Goal: Obtain resource: Download file/media

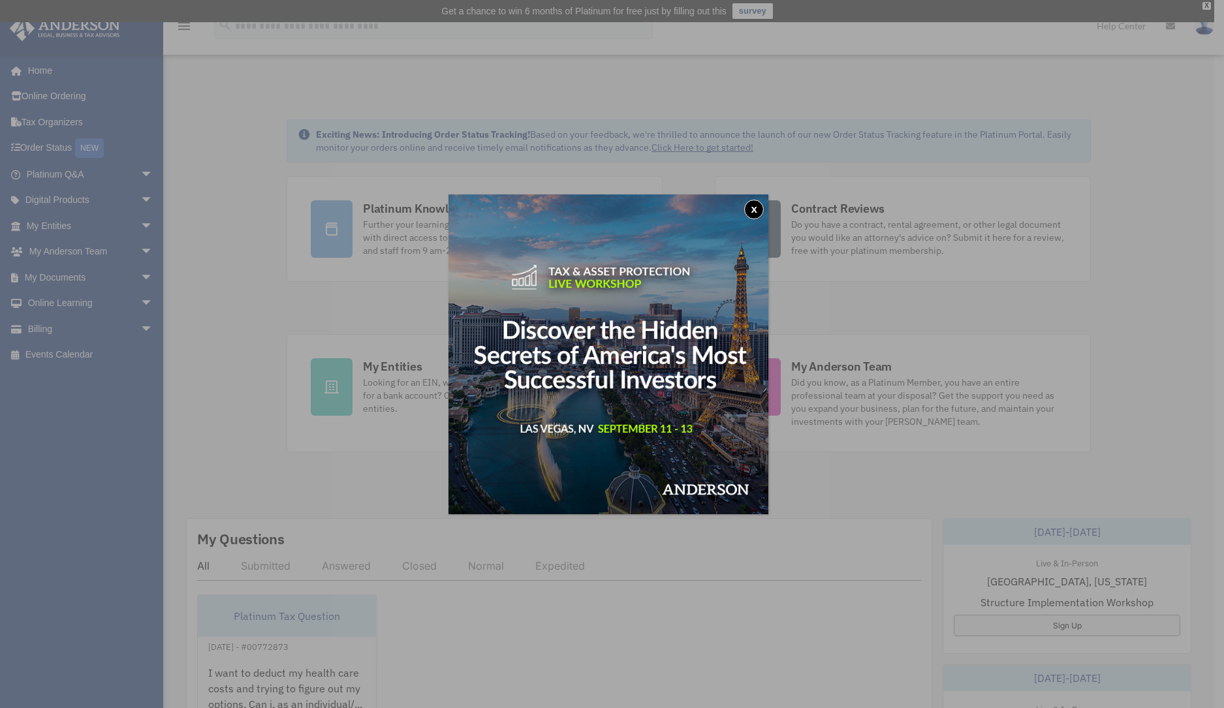
click at [757, 211] on button "x" at bounding box center [754, 210] width 20 height 20
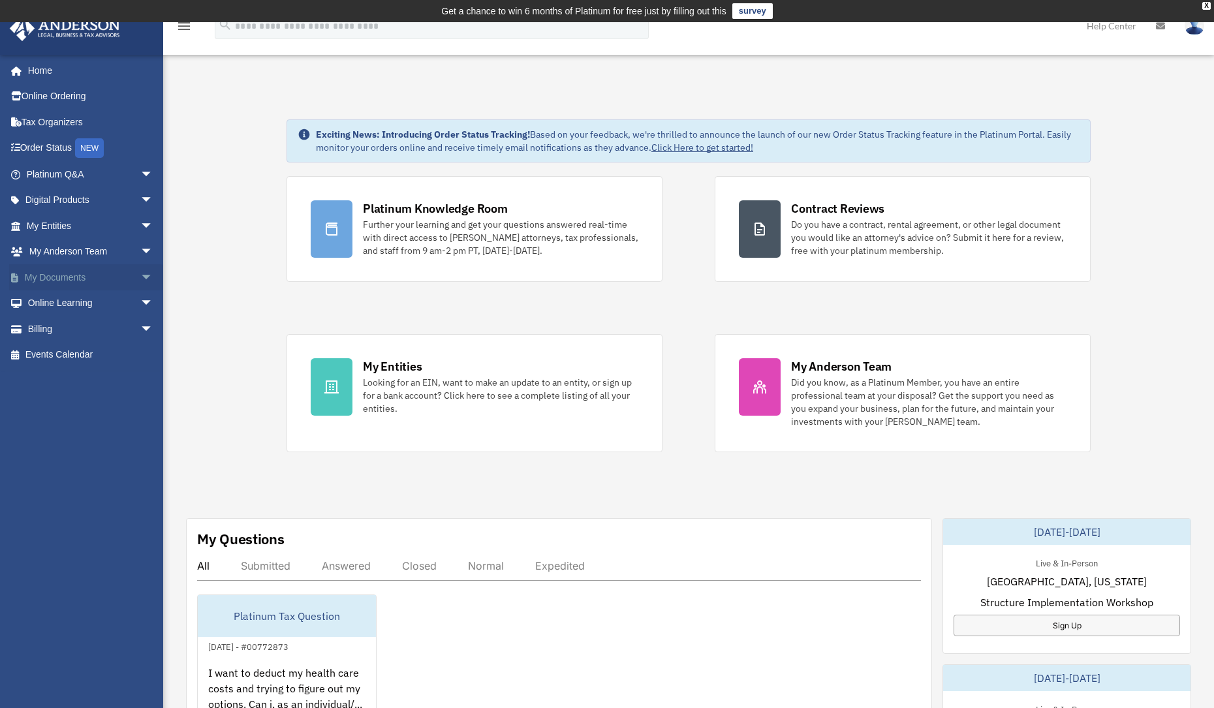
click at [140, 279] on span "arrow_drop_down" at bounding box center [153, 277] width 26 height 27
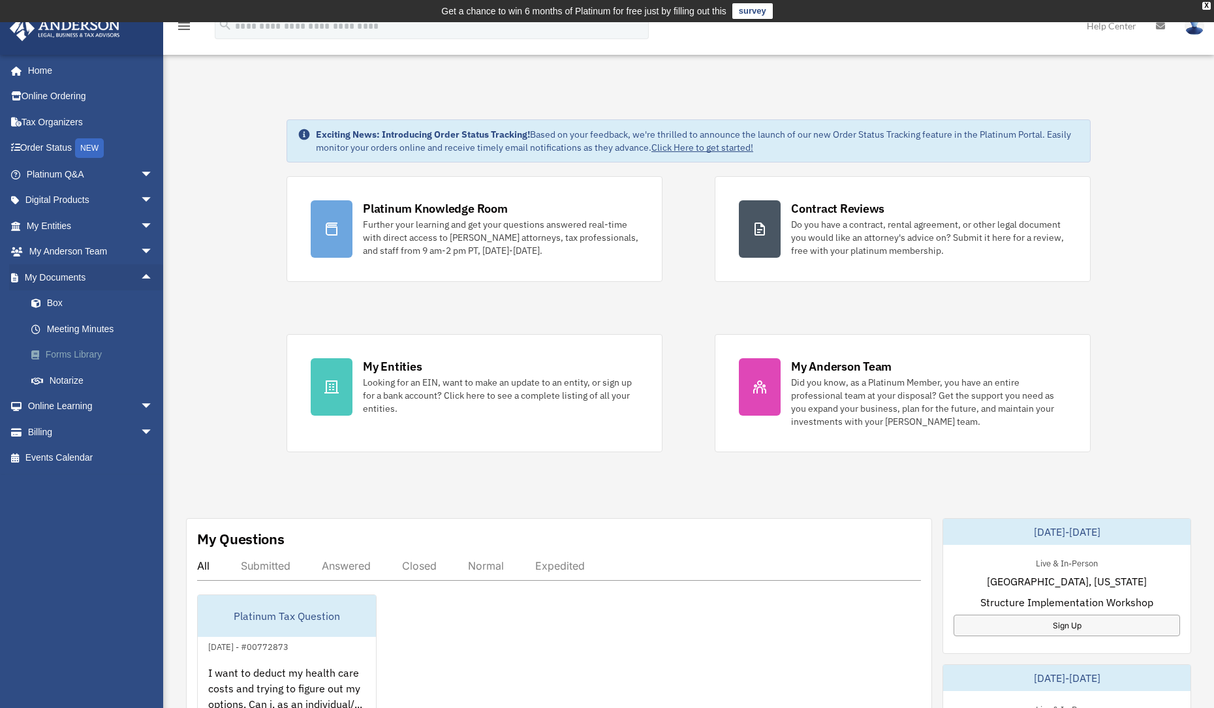
click at [105, 344] on link "Forms Library" at bounding box center [95, 355] width 155 height 26
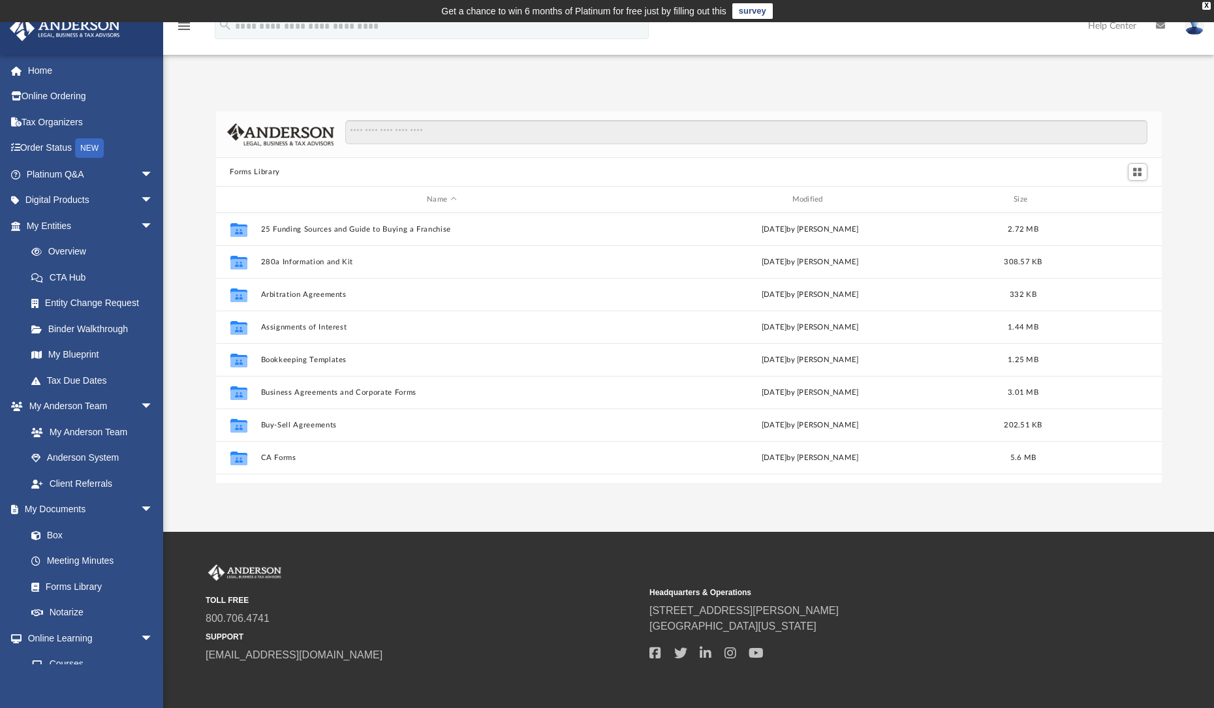
scroll to position [287, 936]
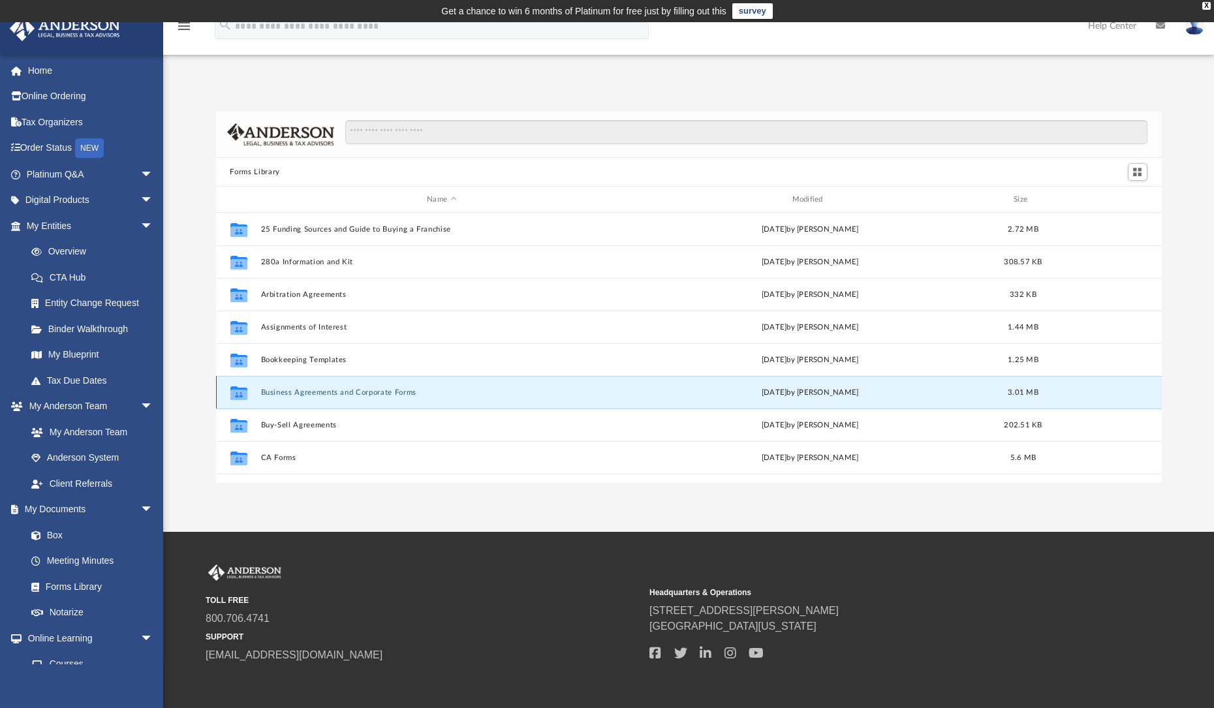
click at [344, 394] on button "Business Agreements and Corporate Forms" at bounding box center [441, 392] width 362 height 8
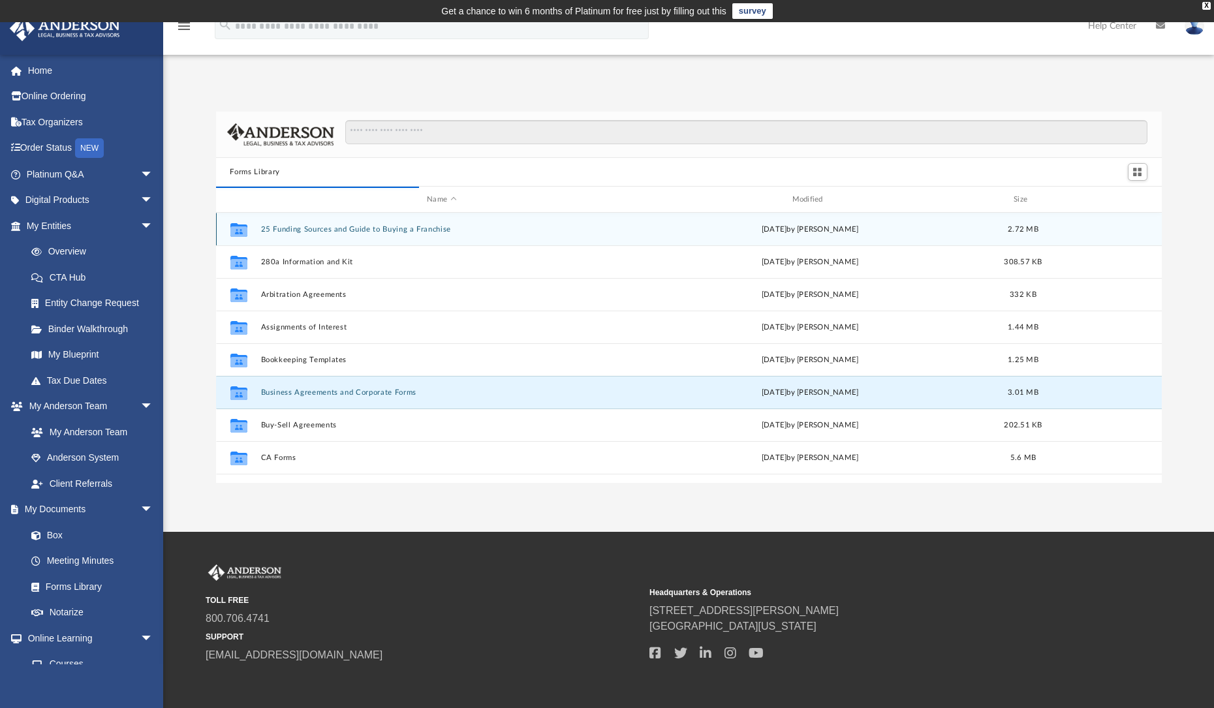
scroll to position [247, 936]
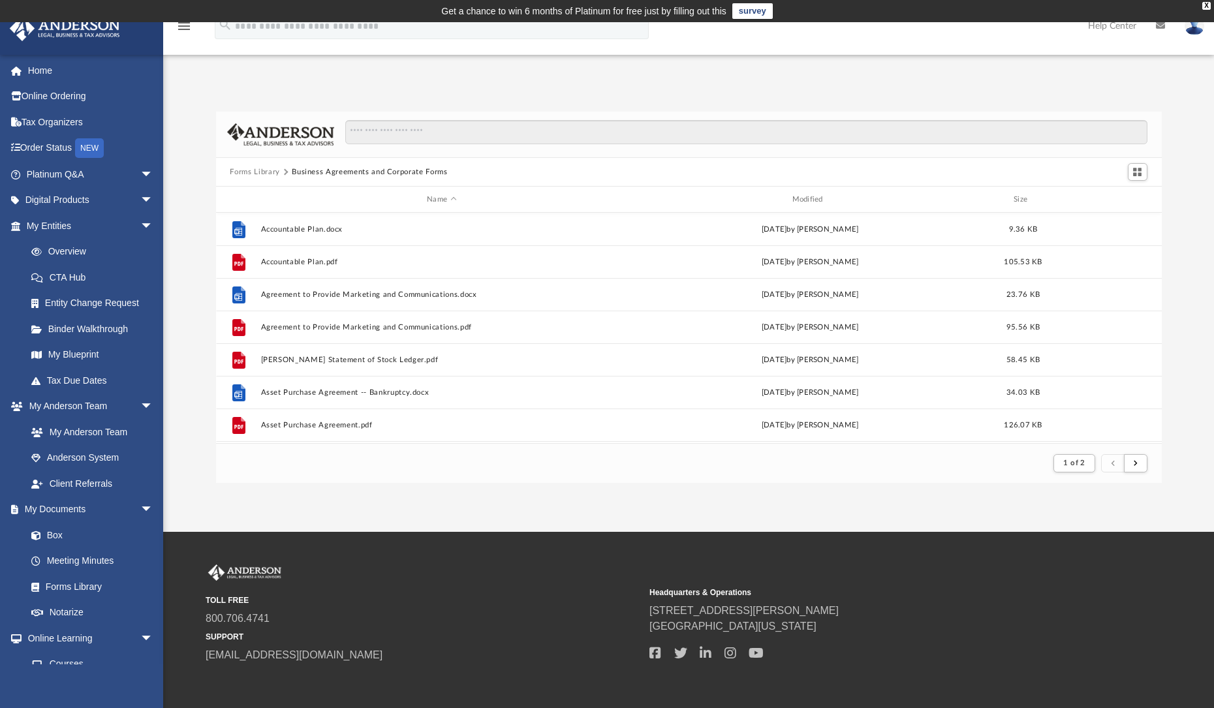
click at [263, 167] on button "Forms Library" at bounding box center [255, 172] width 50 height 12
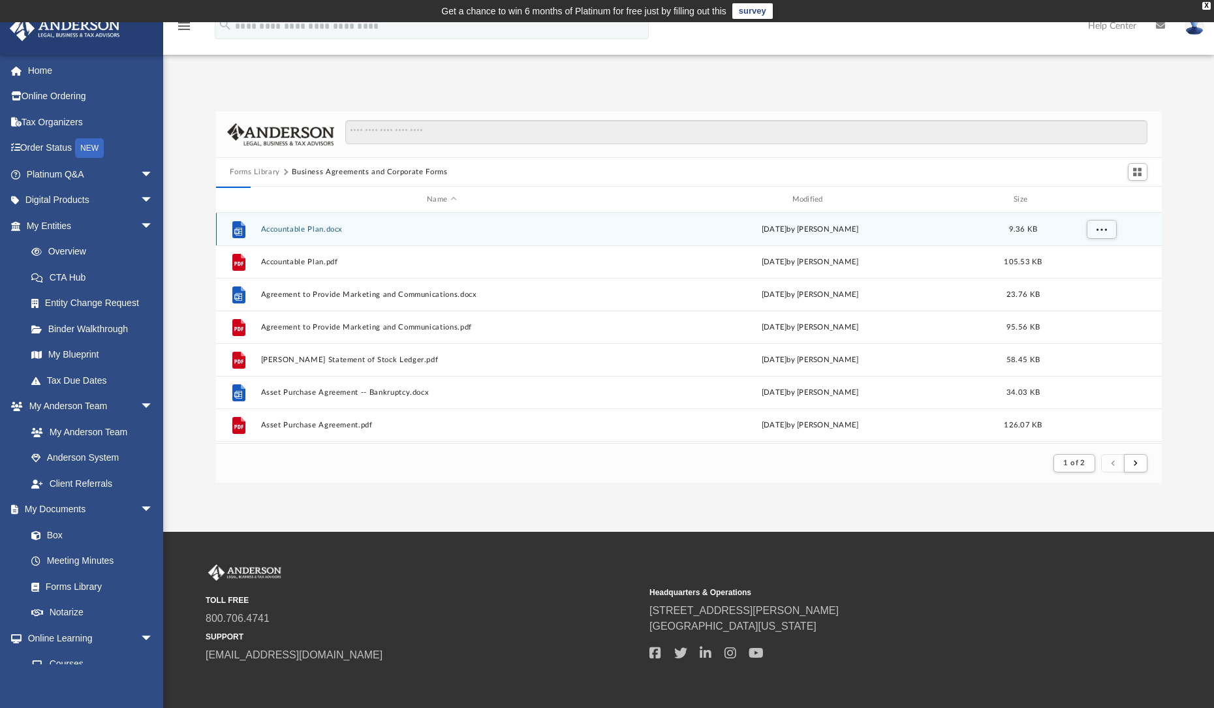
scroll to position [287, 936]
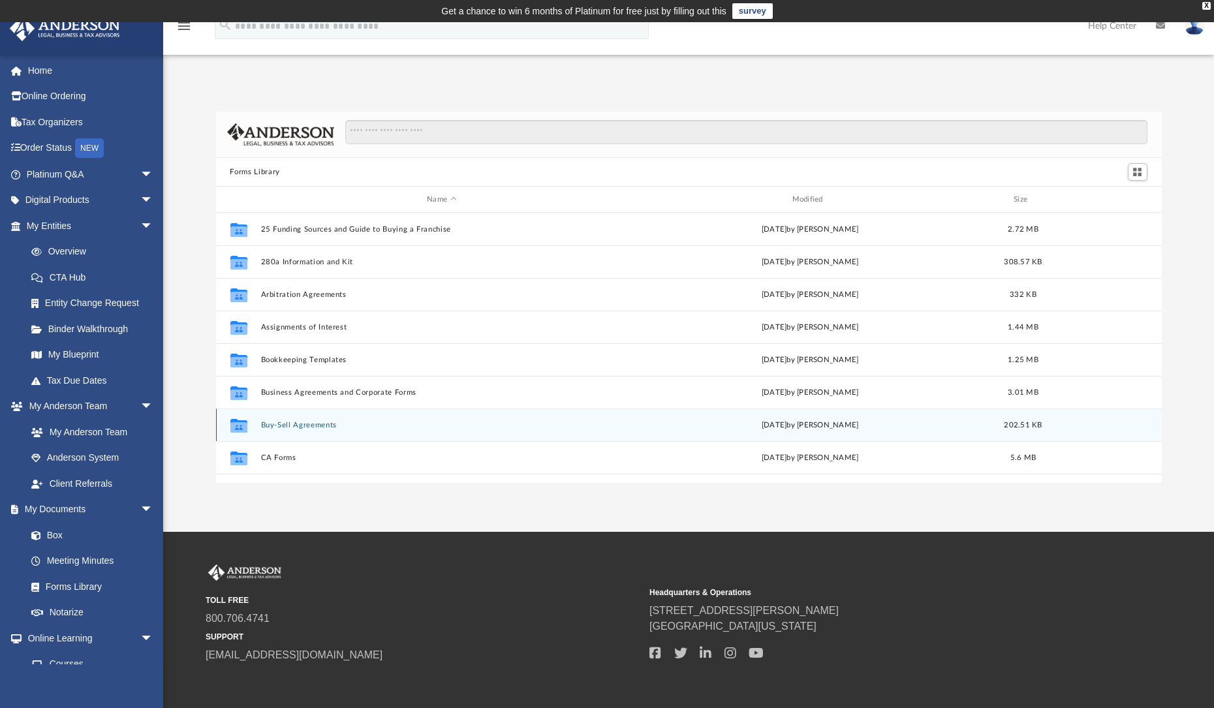
click at [303, 427] on button "Buy-Sell Agreements" at bounding box center [441, 425] width 362 height 8
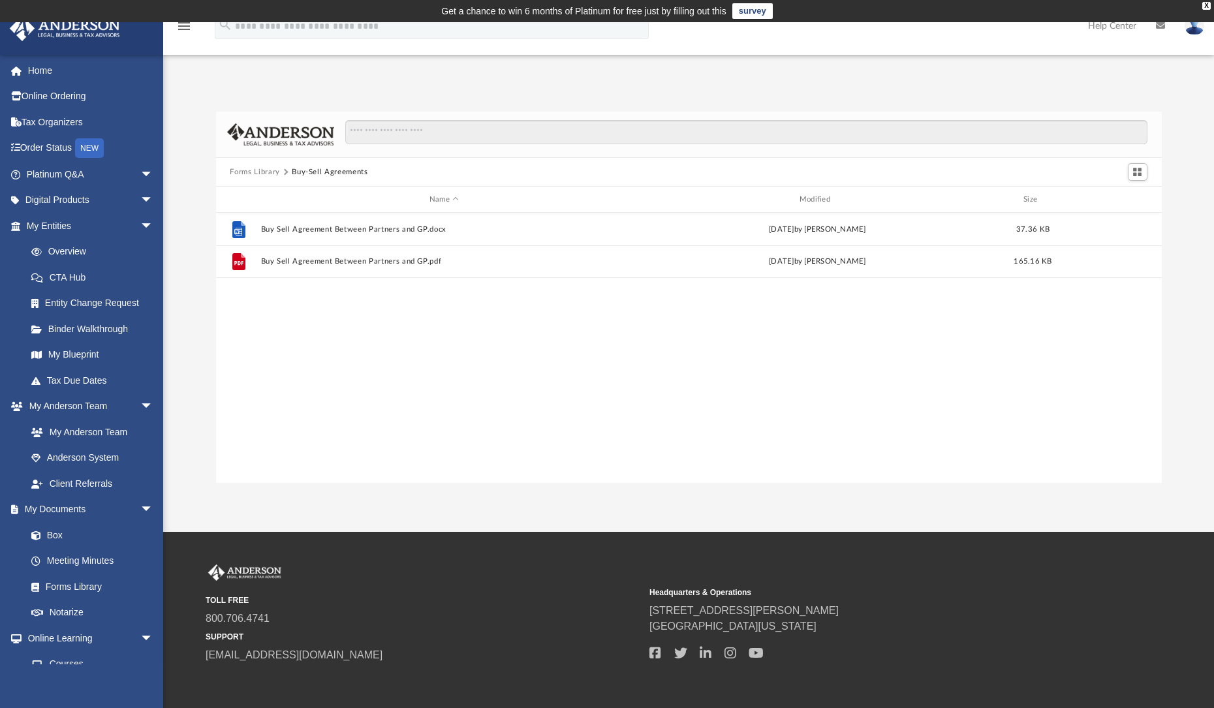
click at [255, 171] on button "Forms Library" at bounding box center [255, 172] width 50 height 12
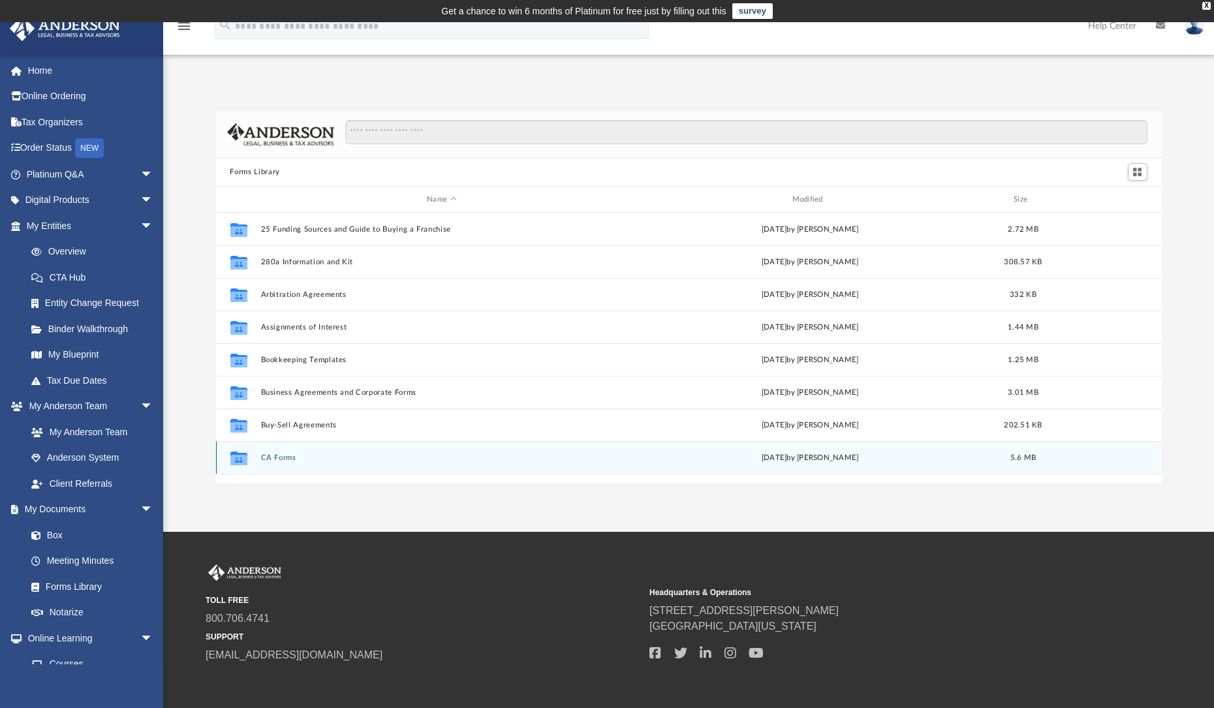
click at [272, 460] on button "CA Forms" at bounding box center [441, 458] width 362 height 8
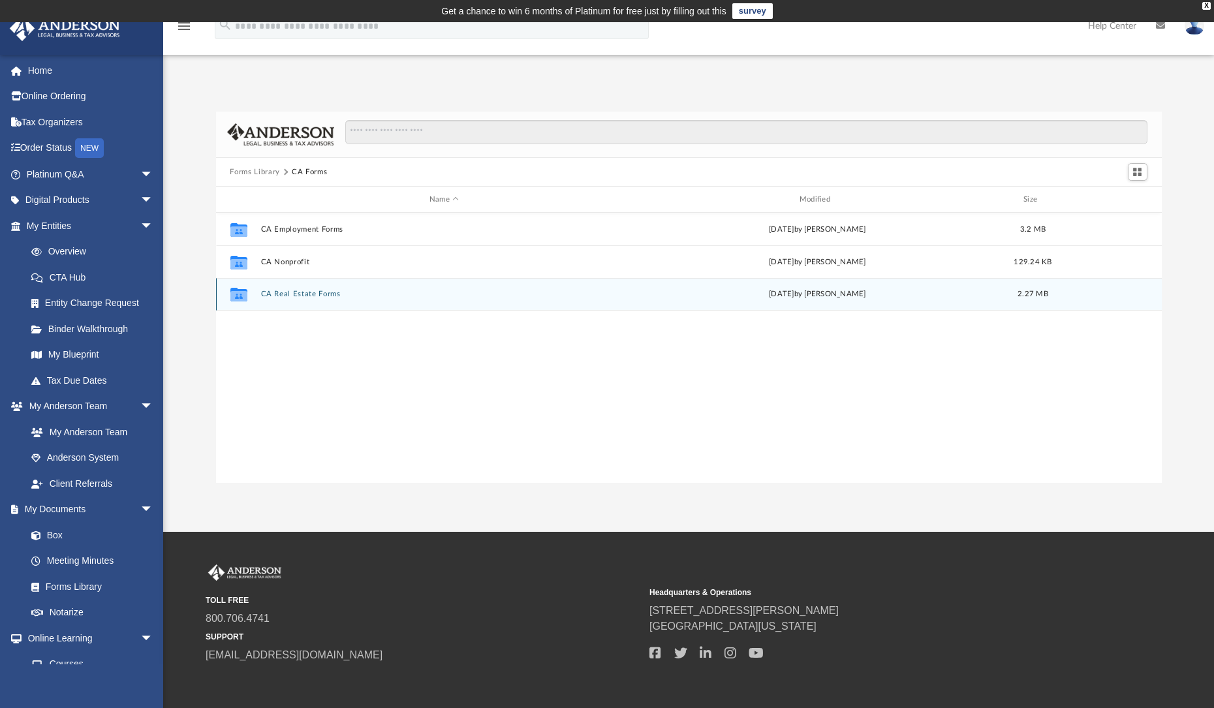
click at [287, 294] on button "CA Real Estate Forms" at bounding box center [443, 294] width 367 height 8
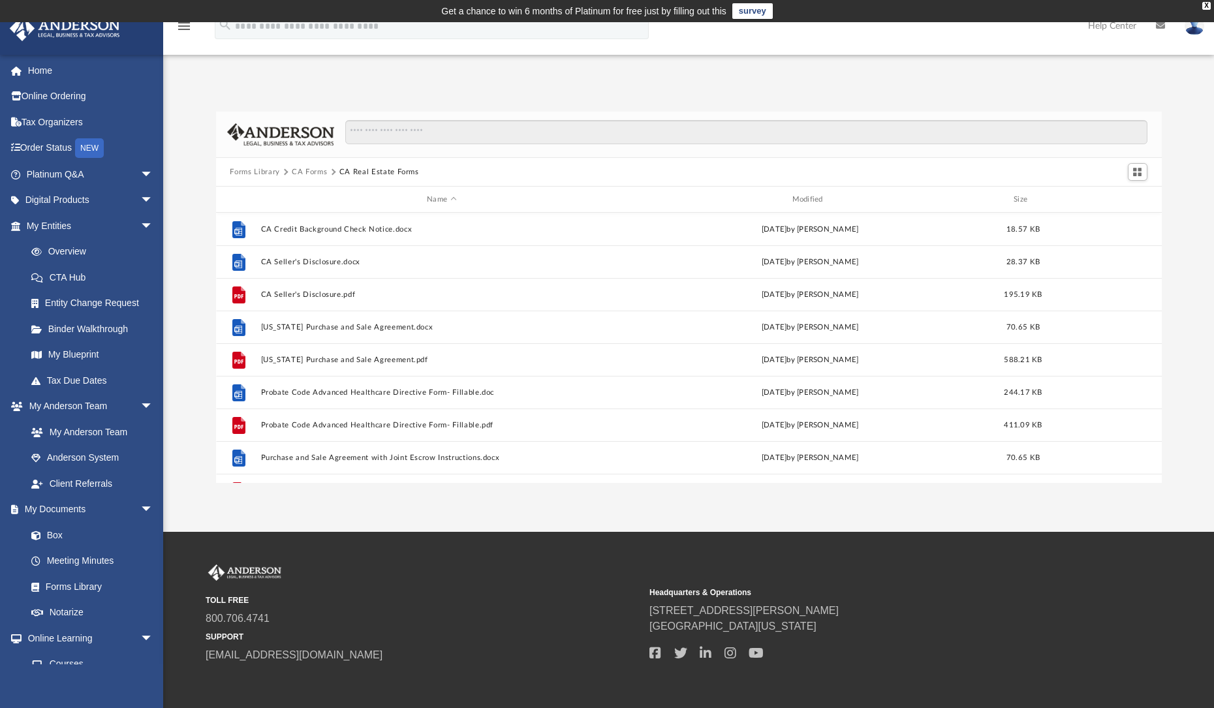
click at [252, 173] on button "Forms Library" at bounding box center [255, 172] width 50 height 12
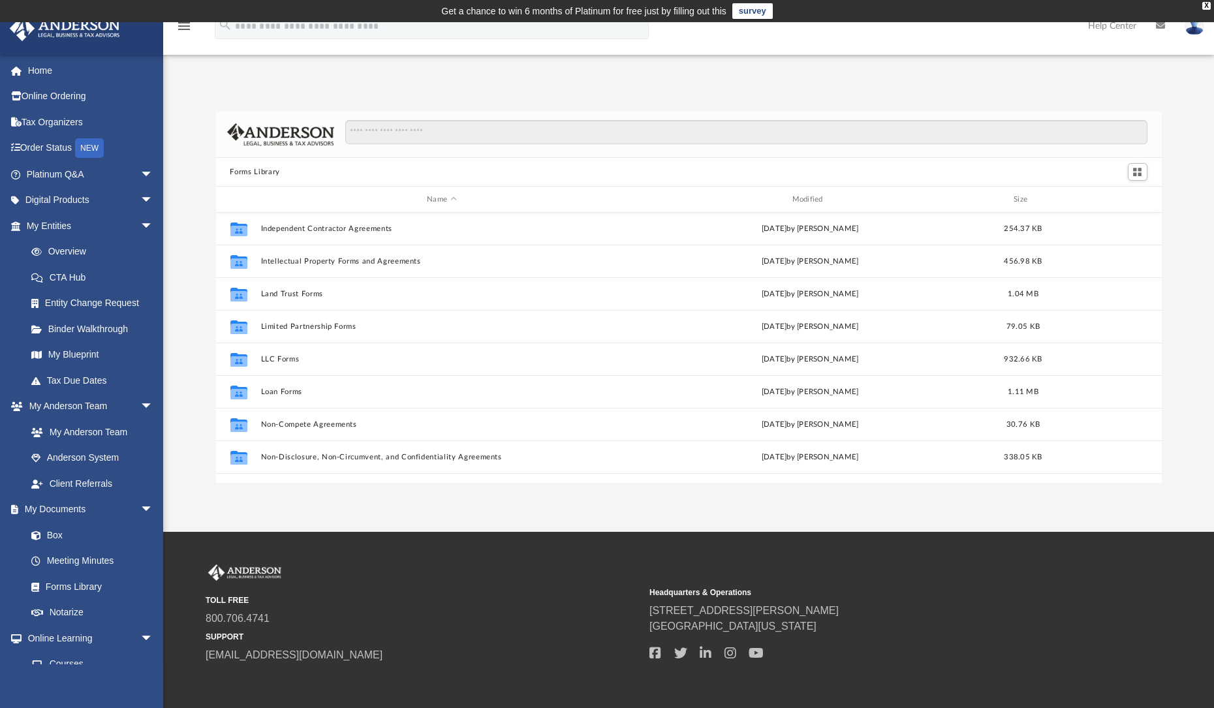
scroll to position [508, 0]
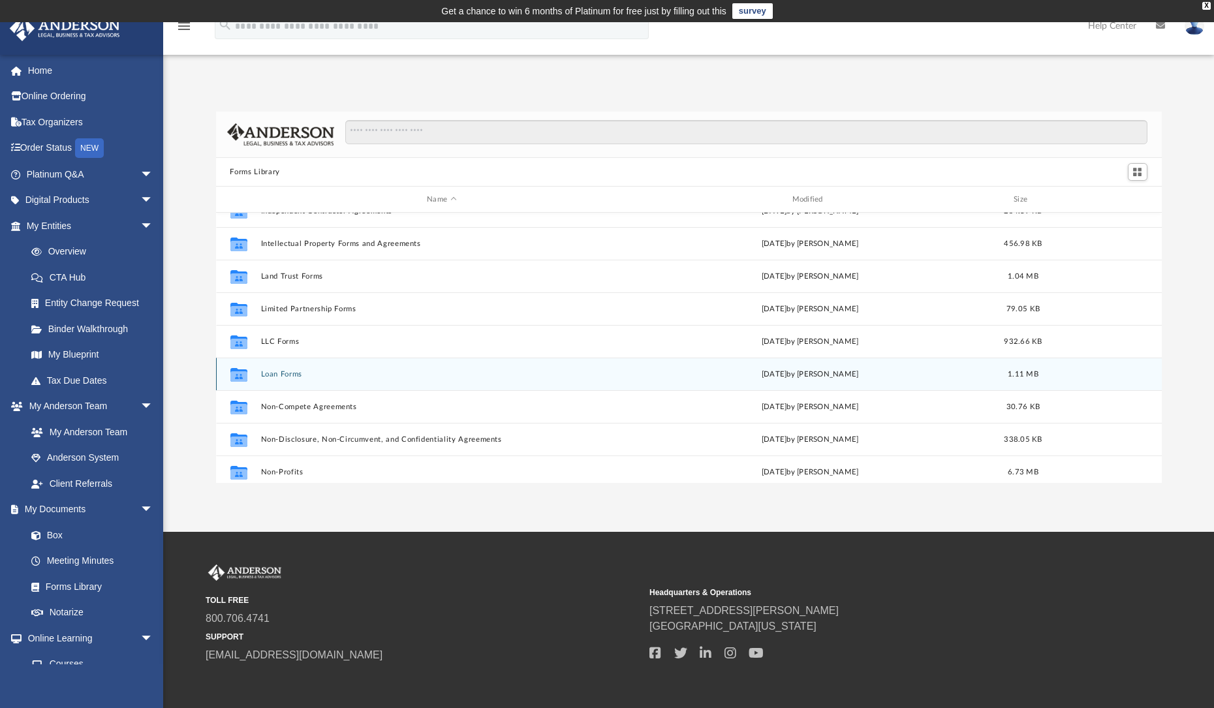
click at [290, 371] on button "Loan Forms" at bounding box center [441, 374] width 362 height 8
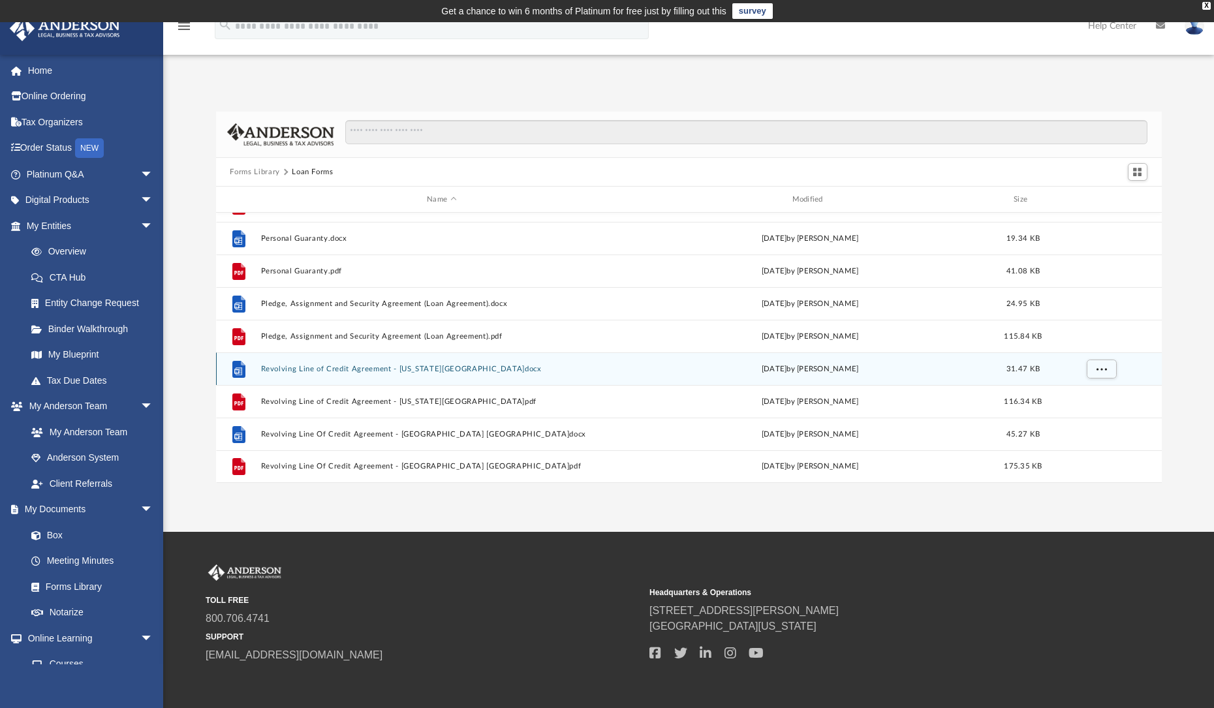
scroll to position [0, 0]
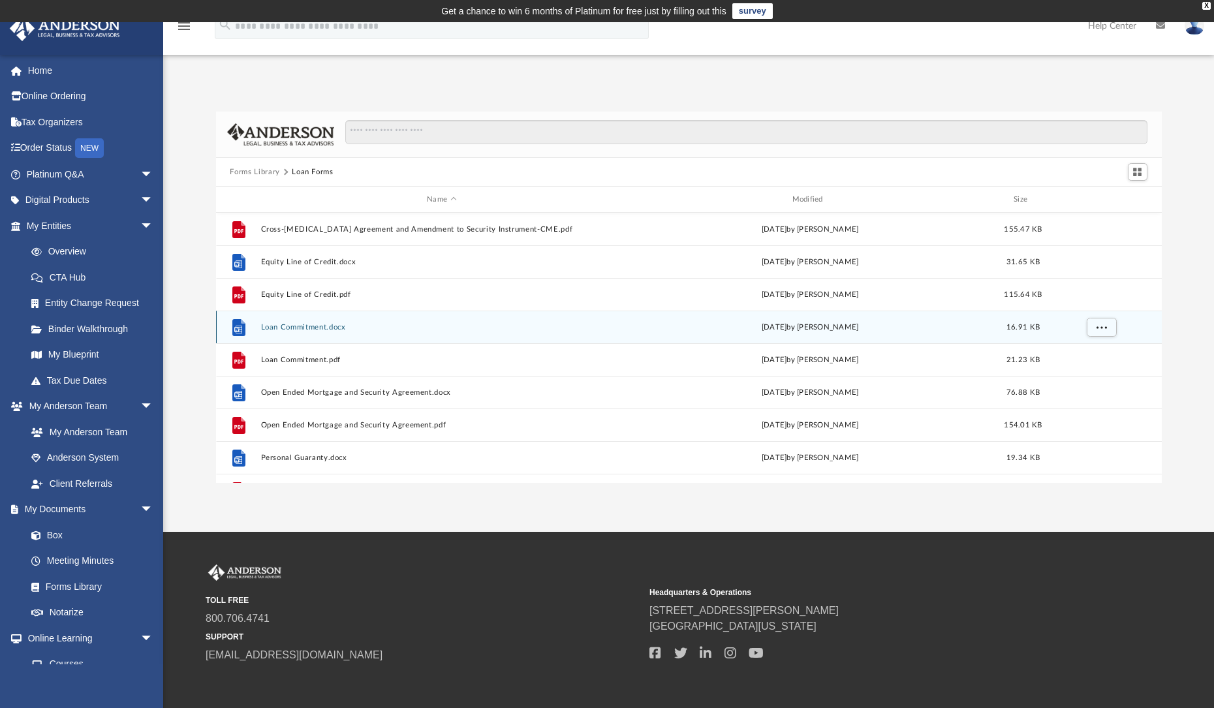
click at [303, 326] on button "Loan Commitment.docx" at bounding box center [441, 327] width 362 height 8
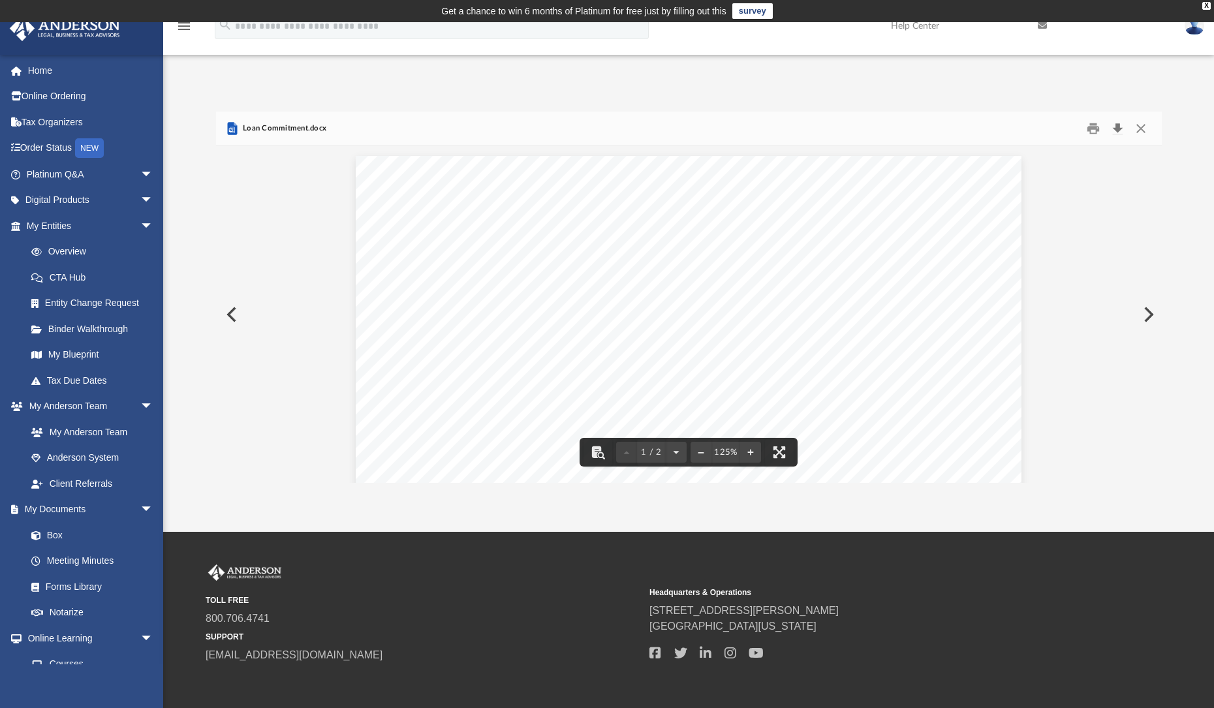
click at [1115, 128] on button "Download" at bounding box center [1117, 129] width 23 height 20
click at [1144, 123] on button "Close" at bounding box center [1140, 129] width 23 height 20
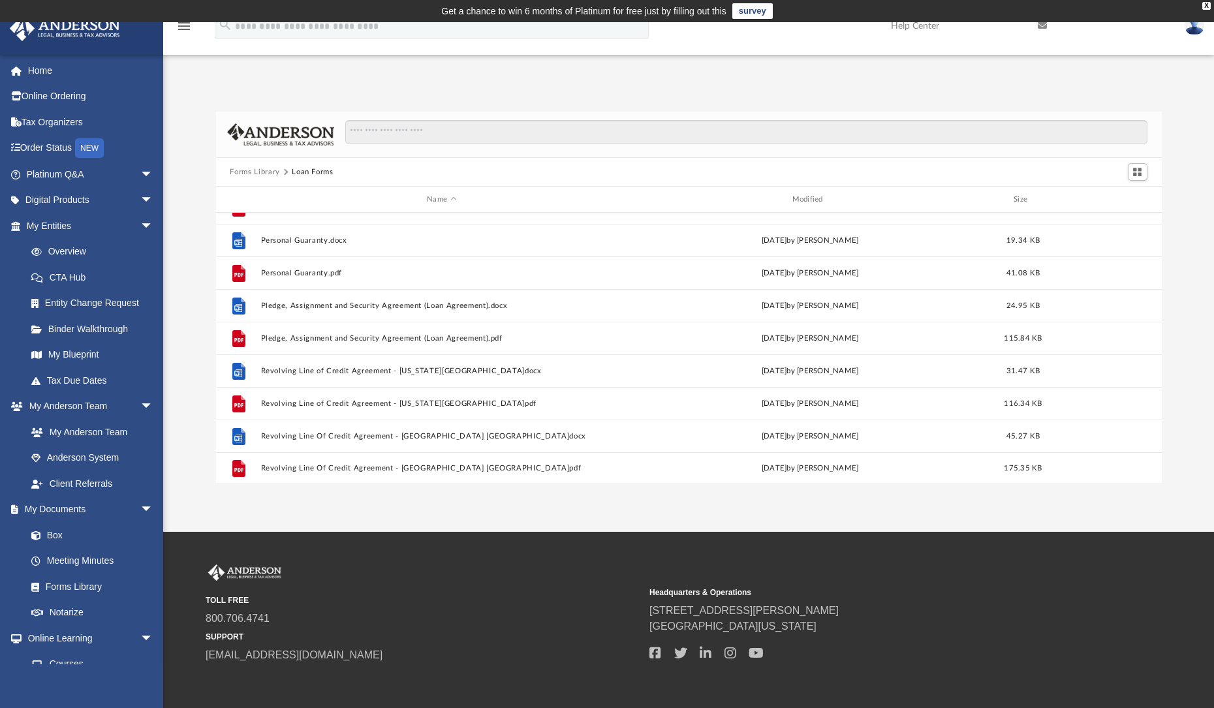
scroll to position [219, 0]
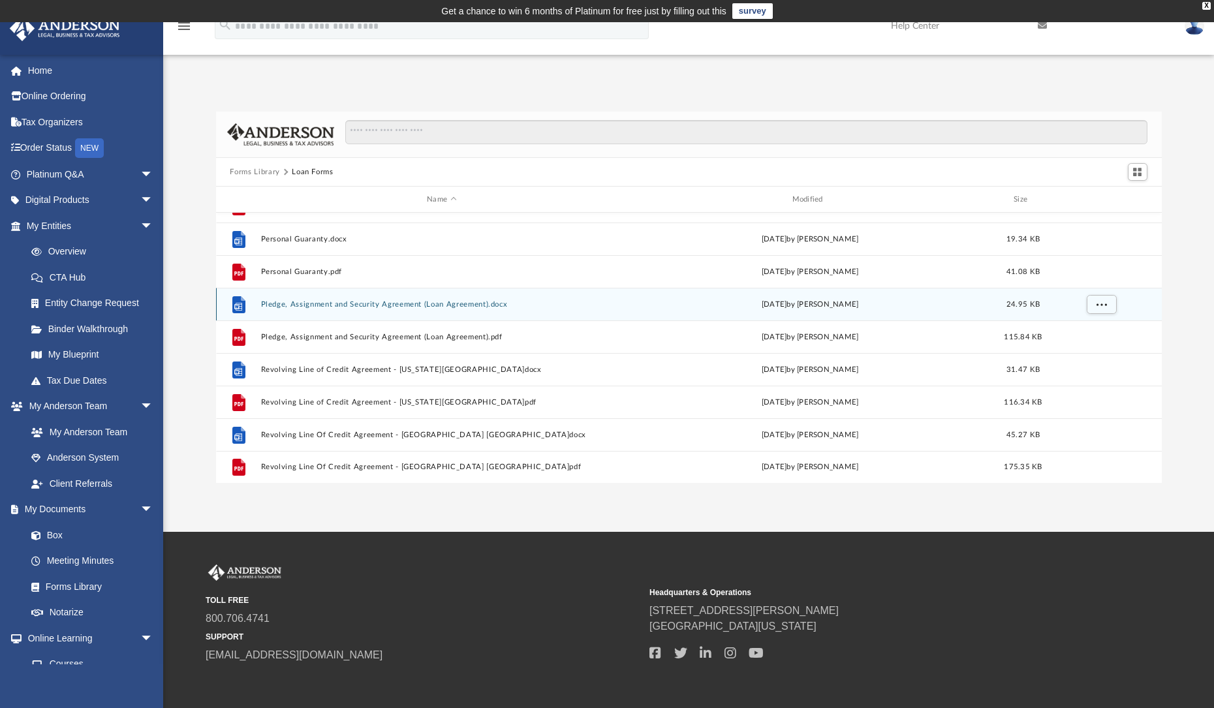
click at [514, 303] on button "Pledge, Assignment and Security Agreement (Loan Agreement).docx" at bounding box center [441, 304] width 362 height 8
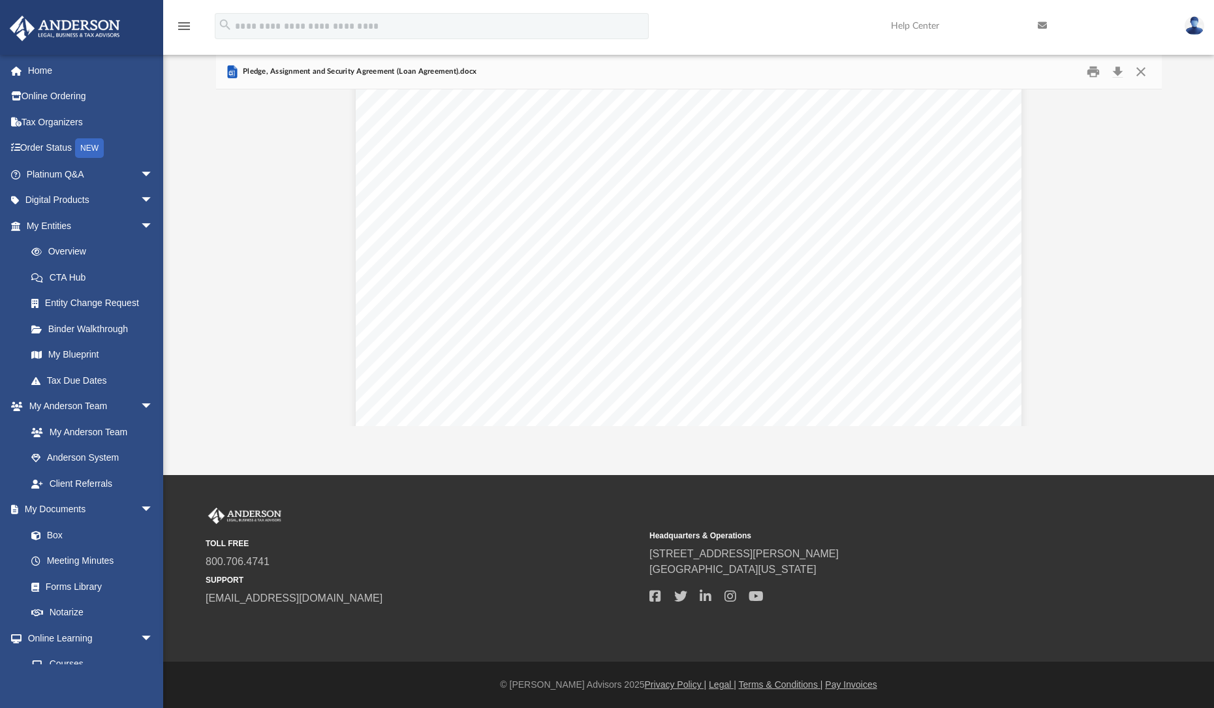
scroll to position [8610, 0]
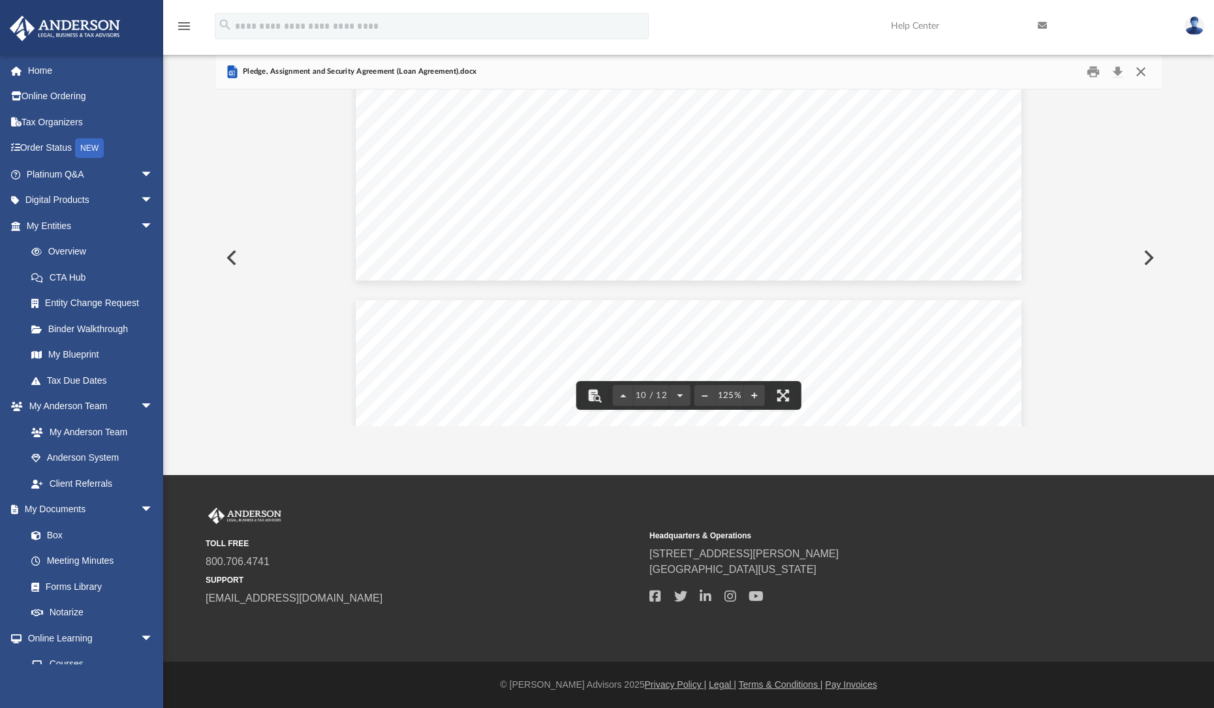
click at [1138, 71] on button "Close" at bounding box center [1140, 72] width 23 height 20
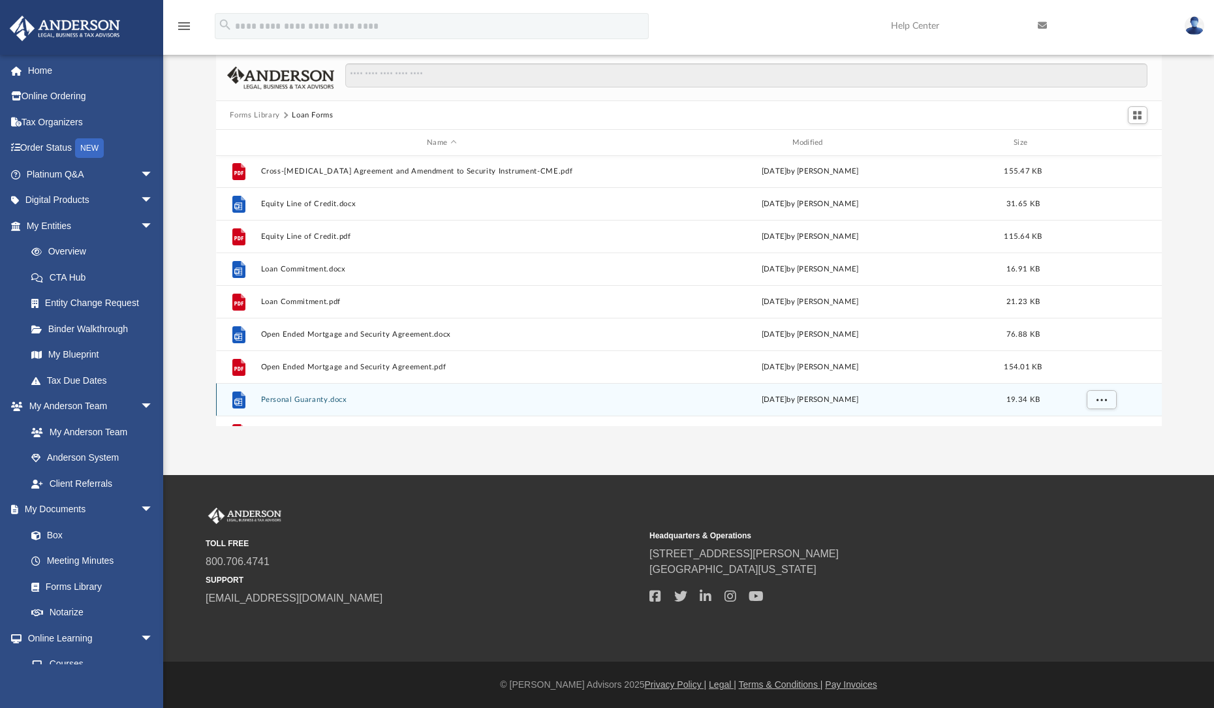
scroll to position [0, 0]
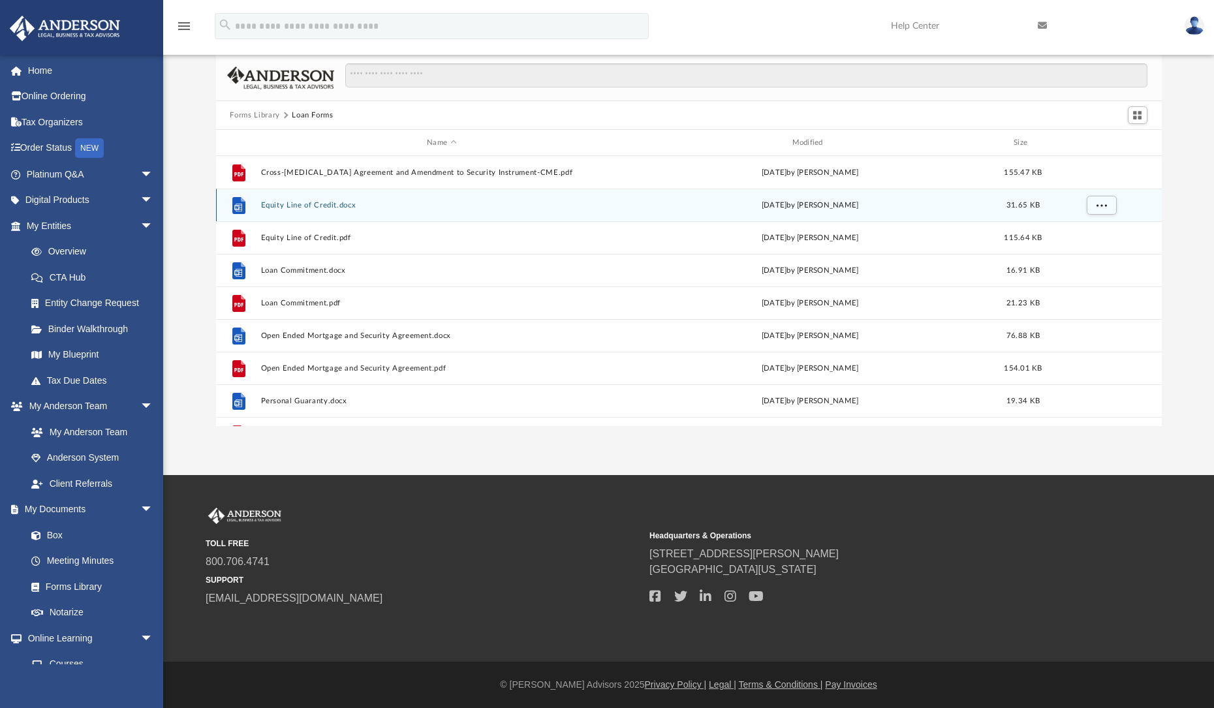
click at [323, 205] on button "Equity Line of Credit.docx" at bounding box center [441, 205] width 362 height 8
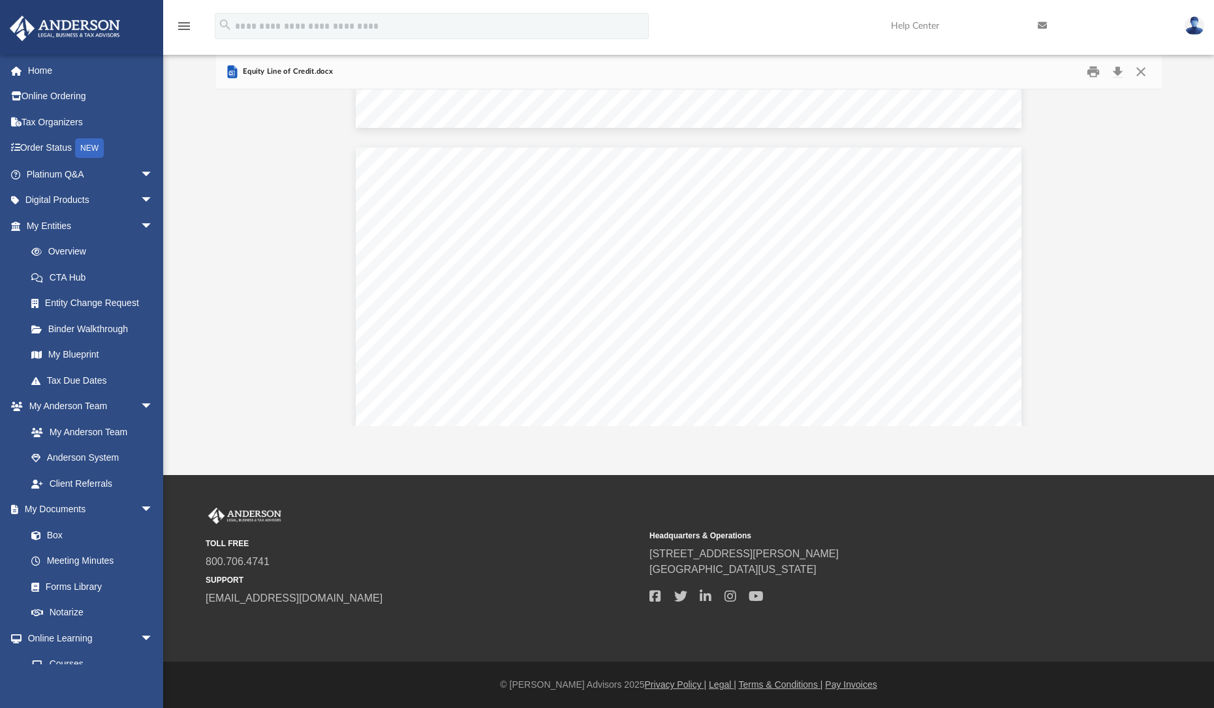
scroll to position [4362, 0]
click at [1140, 72] on button "Close" at bounding box center [1140, 72] width 23 height 20
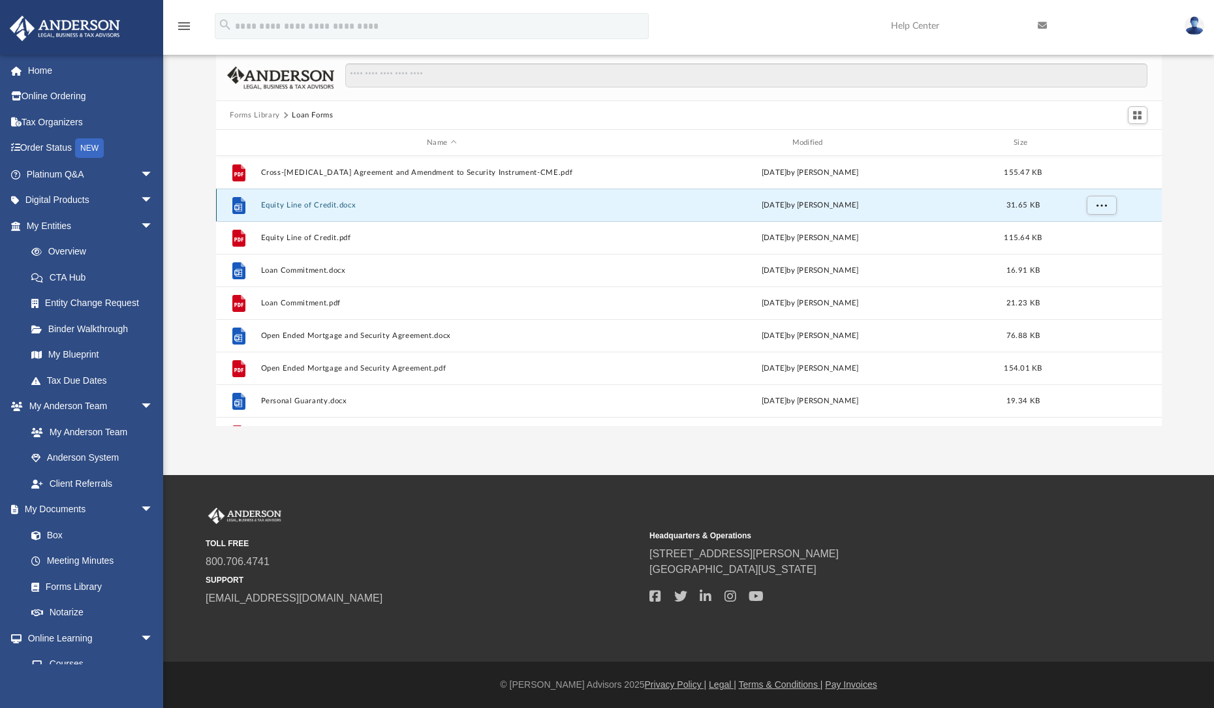
click at [587, 207] on button "Equity Line of Credit.docx" at bounding box center [441, 205] width 362 height 8
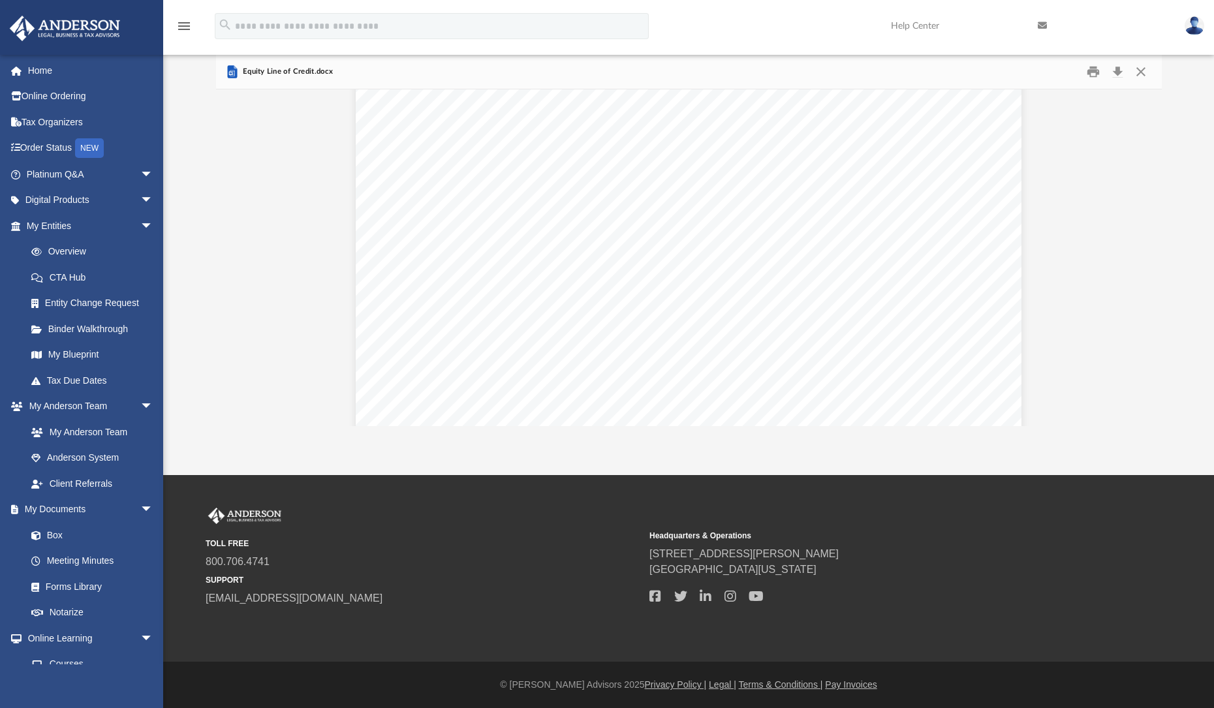
scroll to position [4530, 0]
drag, startPoint x: 1144, startPoint y: 73, endPoint x: 816, endPoint y: 223, distance: 360.7
click at [816, 223] on div "Equity Line of Credit.docx to reflect the signature of each party. This Agreeme…" at bounding box center [689, 240] width 946 height 371
drag, startPoint x: 669, startPoint y: 256, endPoint x: 564, endPoint y: 214, distance: 113.3
click at [564, 214] on div "Borrower hereby waives demand, presentment, notice of dishonor, diligence in co…" at bounding box center [689, 405] width 666 height 861
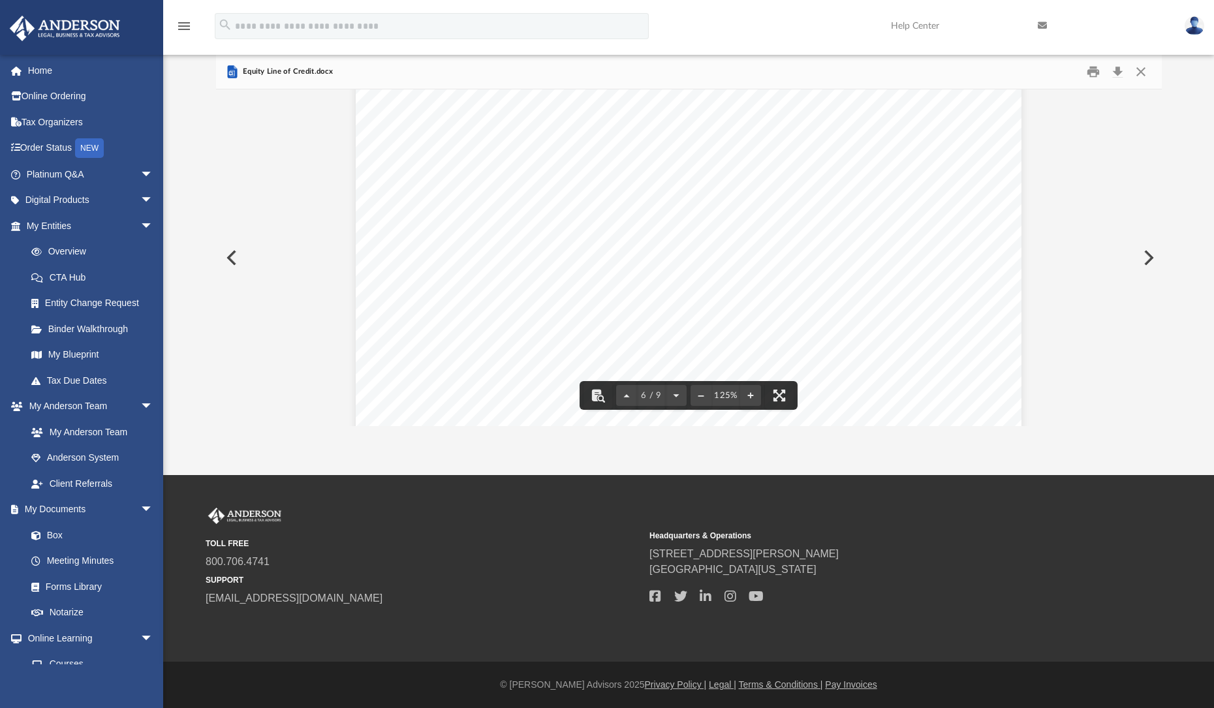
drag, startPoint x: 449, startPoint y: 155, endPoint x: 504, endPoint y: 171, distance: 57.6
click at [504, 171] on div "Borrower hereby waives demand, presentment, notice of dishonor, diligence in co…" at bounding box center [689, 405] width 666 height 861
click at [239, 257] on button "Preview" at bounding box center [230, 258] width 29 height 37
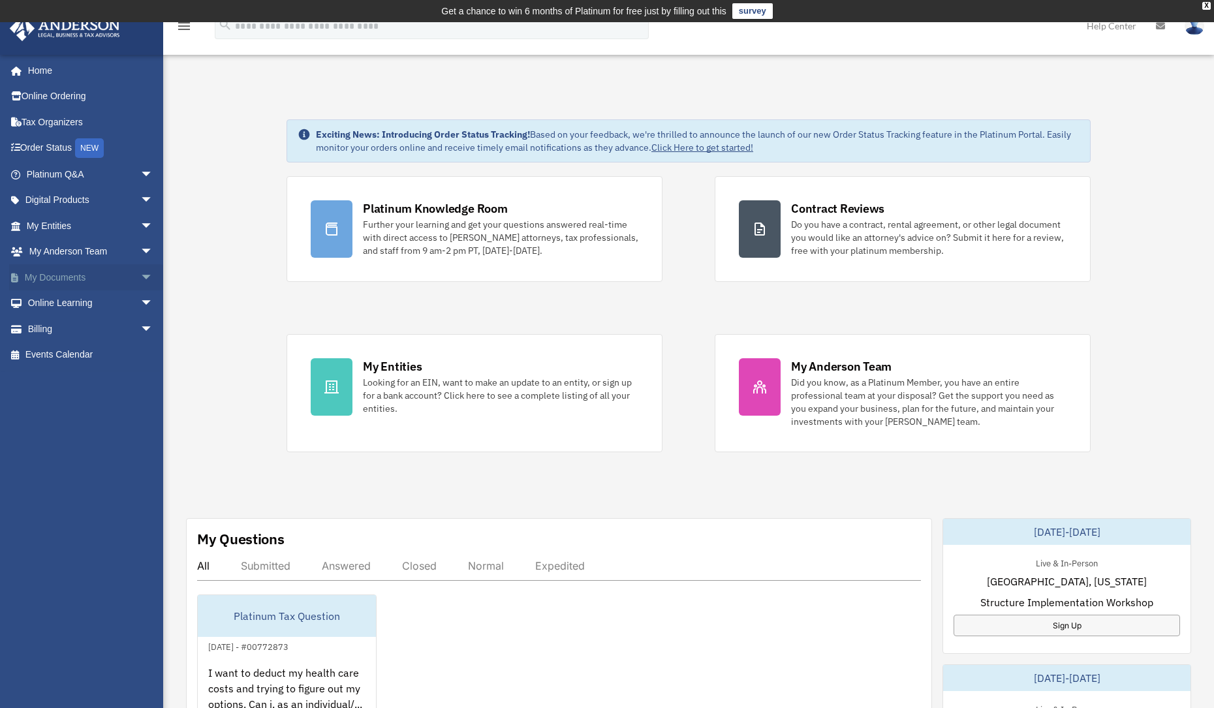
click at [104, 281] on link "My Documents arrow_drop_down" at bounding box center [91, 277] width 164 height 26
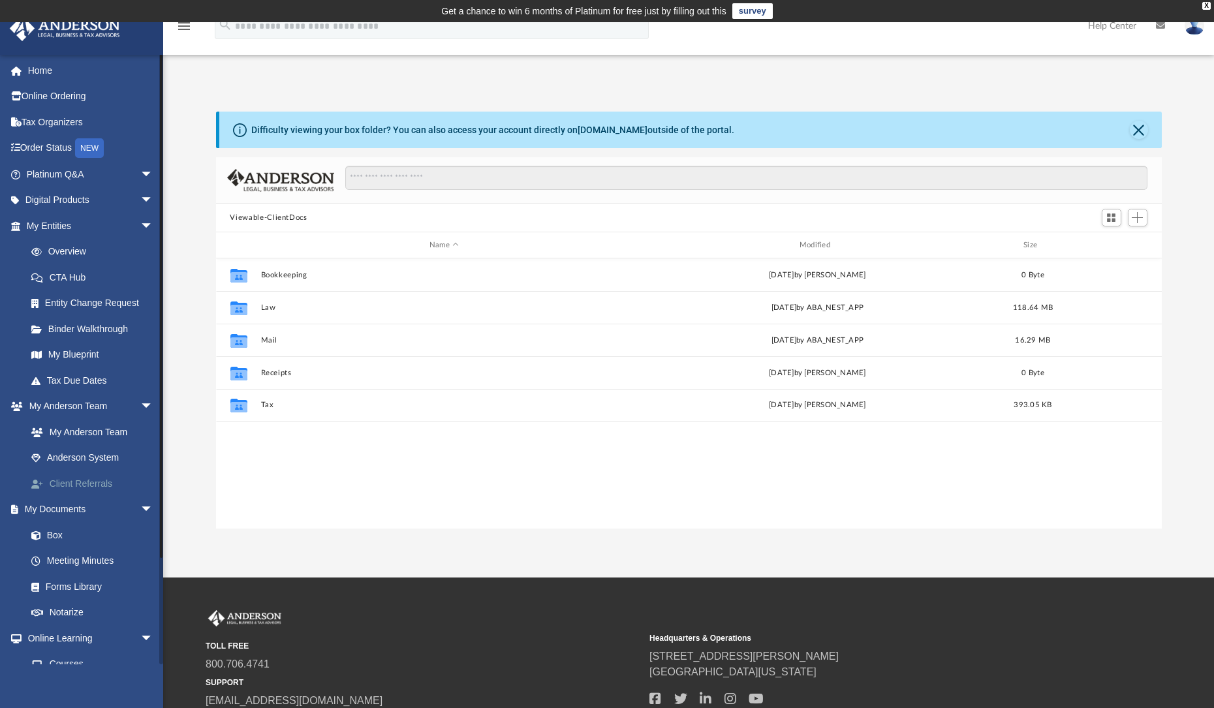
scroll to position [287, 936]
click at [108, 583] on link "Forms Library" at bounding box center [95, 587] width 155 height 26
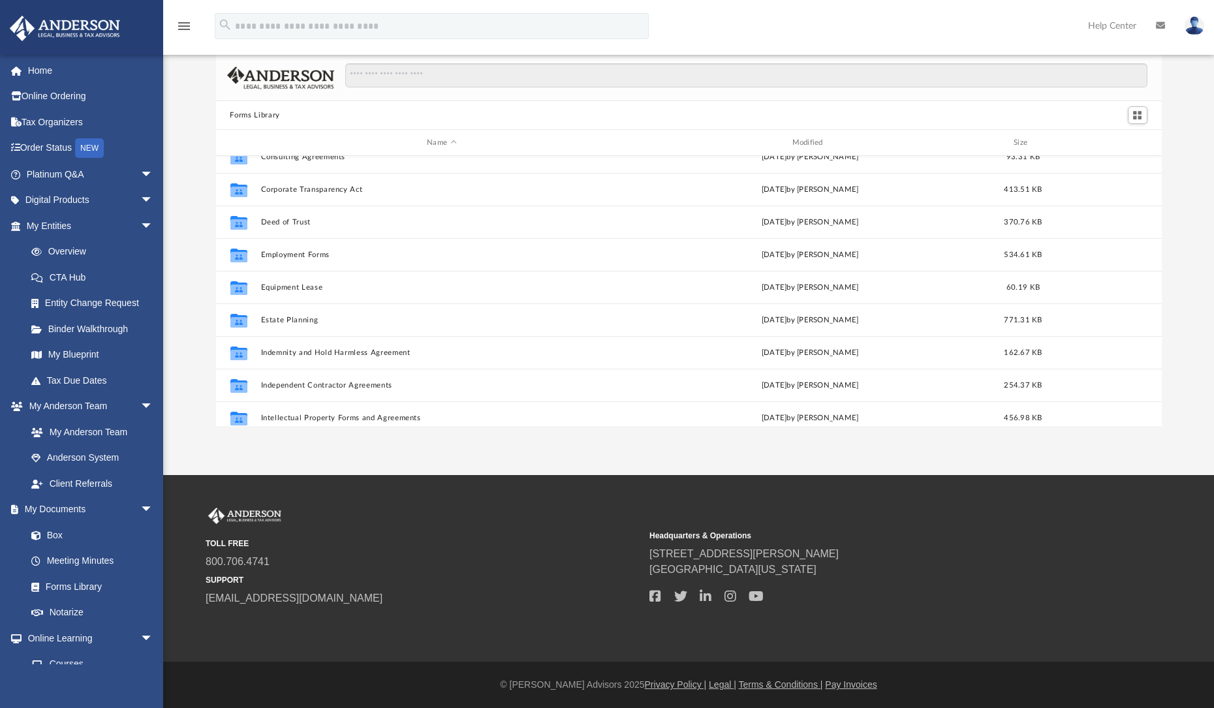
scroll to position [273, 0]
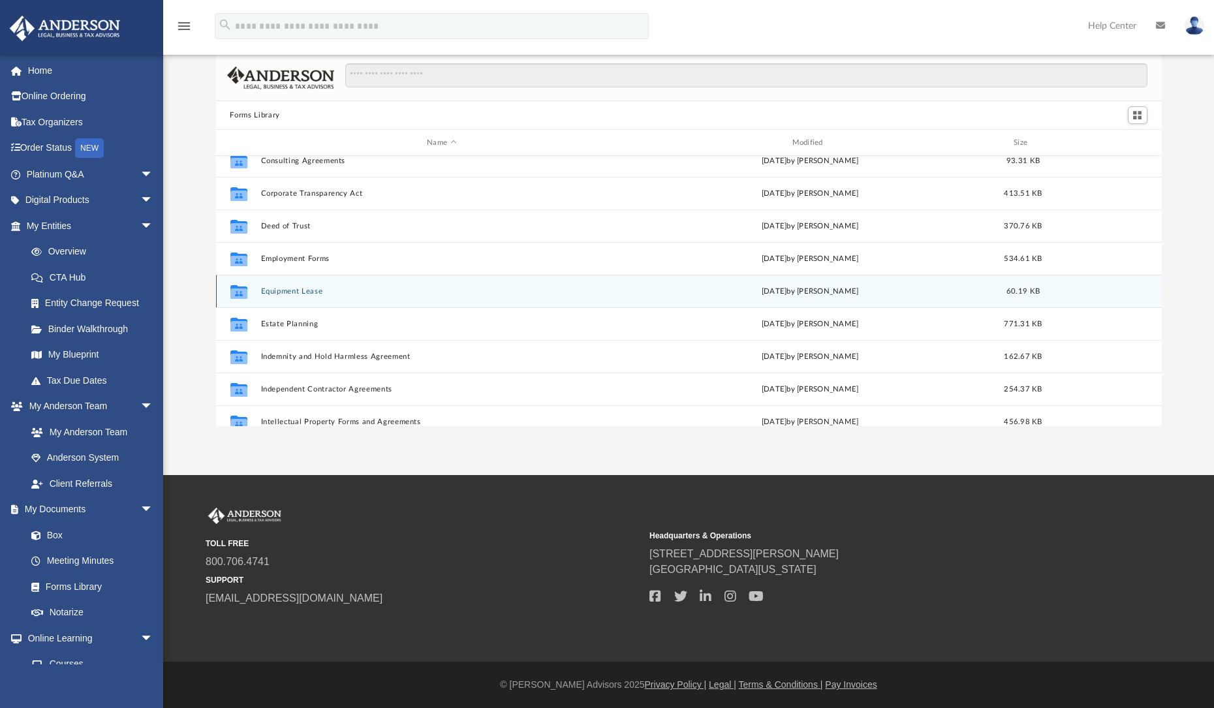
click at [313, 287] on button "Equipment Lease" at bounding box center [441, 291] width 362 height 8
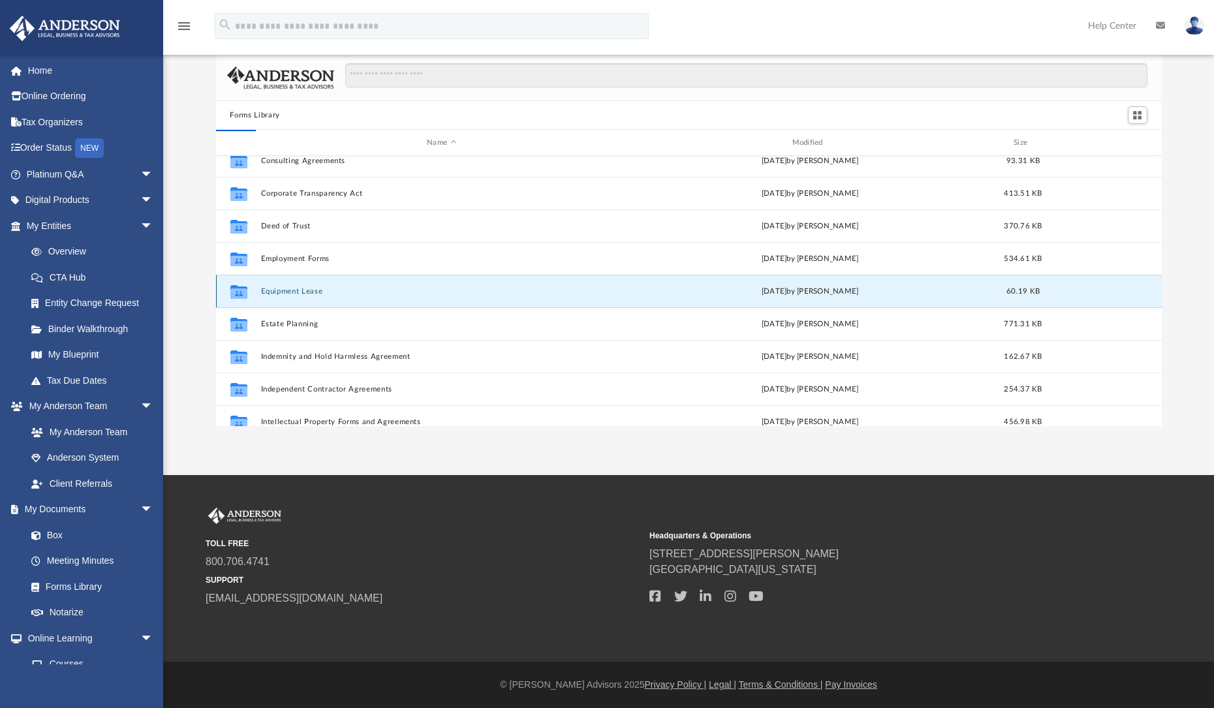
scroll to position [0, 0]
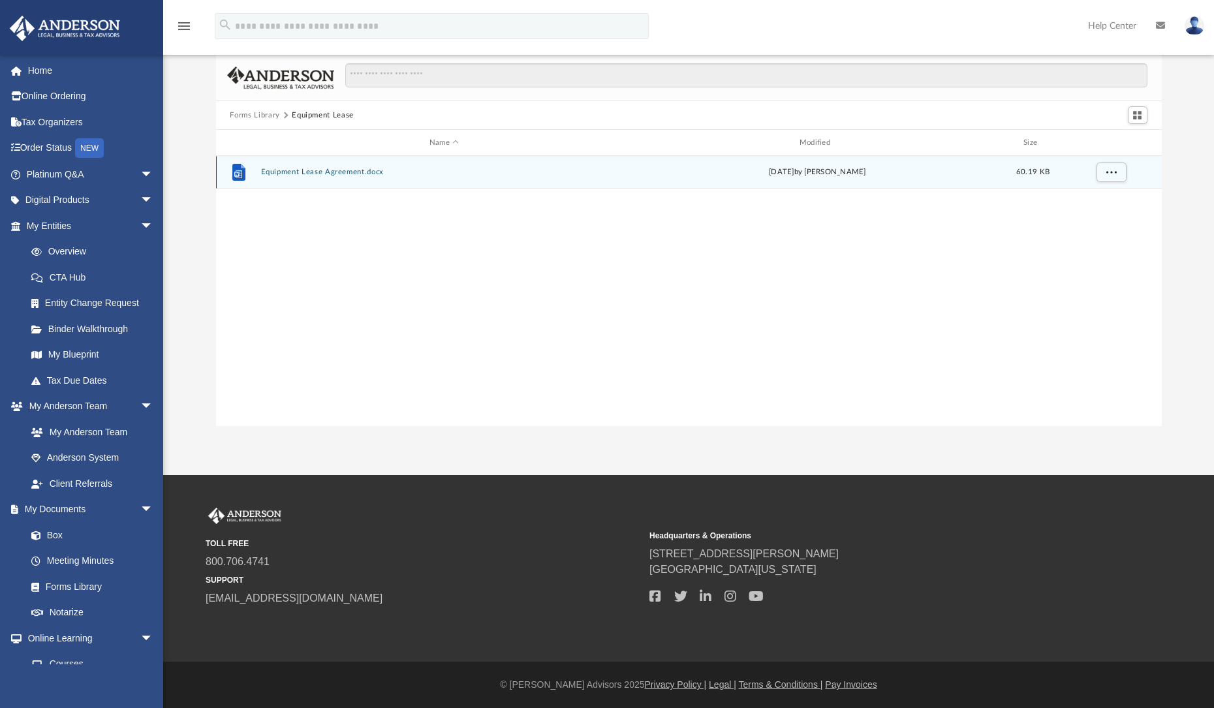
click at [340, 176] on button "Equipment Lease Agreement.docx" at bounding box center [443, 172] width 367 height 8
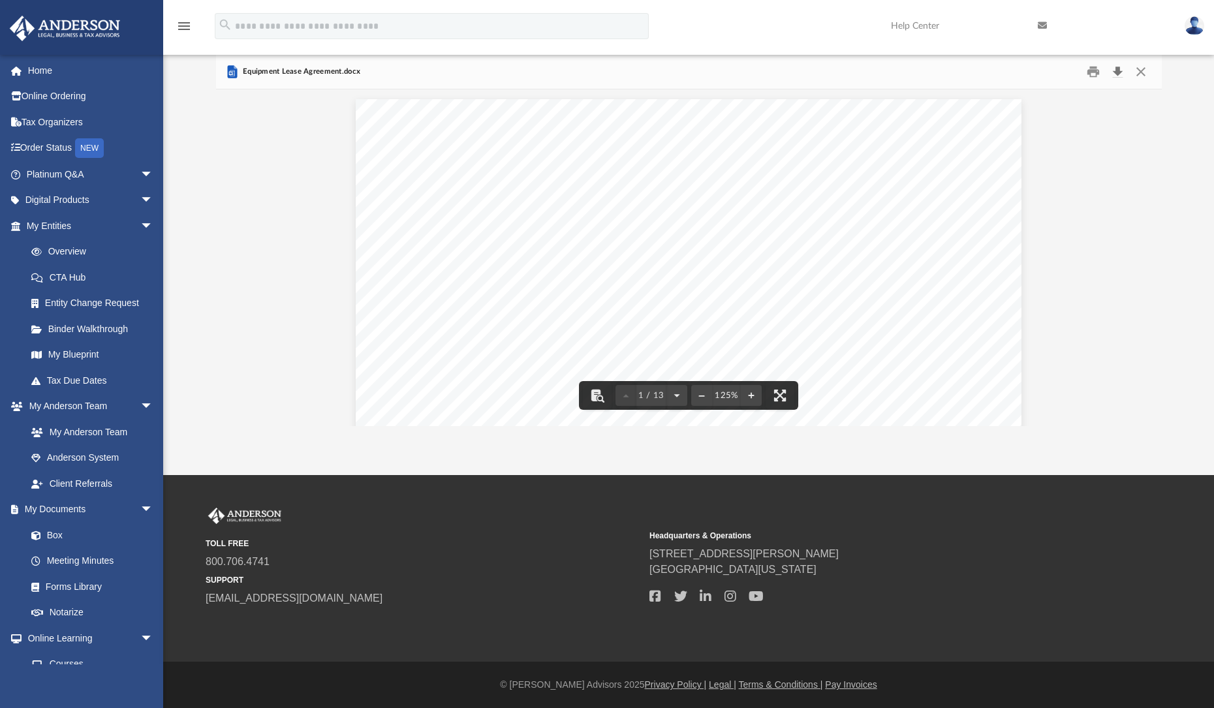
click at [1117, 74] on button "Download" at bounding box center [1117, 72] width 23 height 20
